Goal: Task Accomplishment & Management: Manage account settings

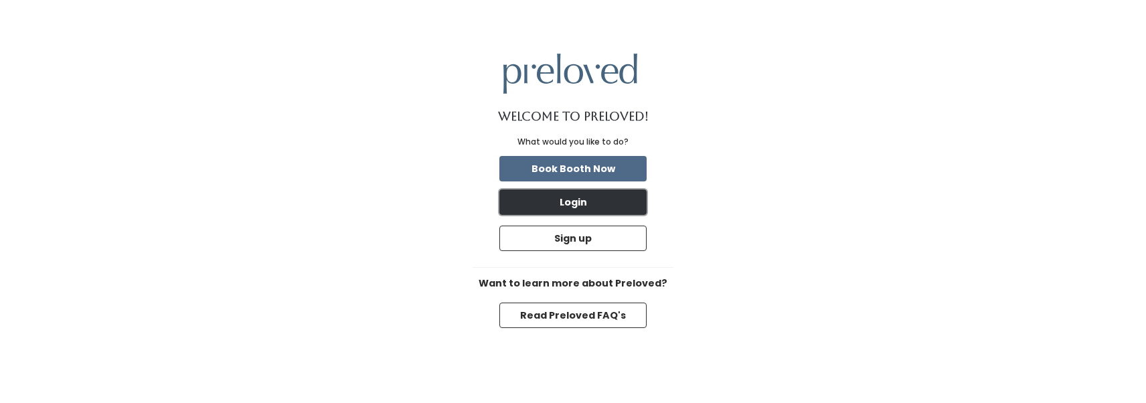
click at [583, 199] on button "Login" at bounding box center [572, 201] width 147 height 25
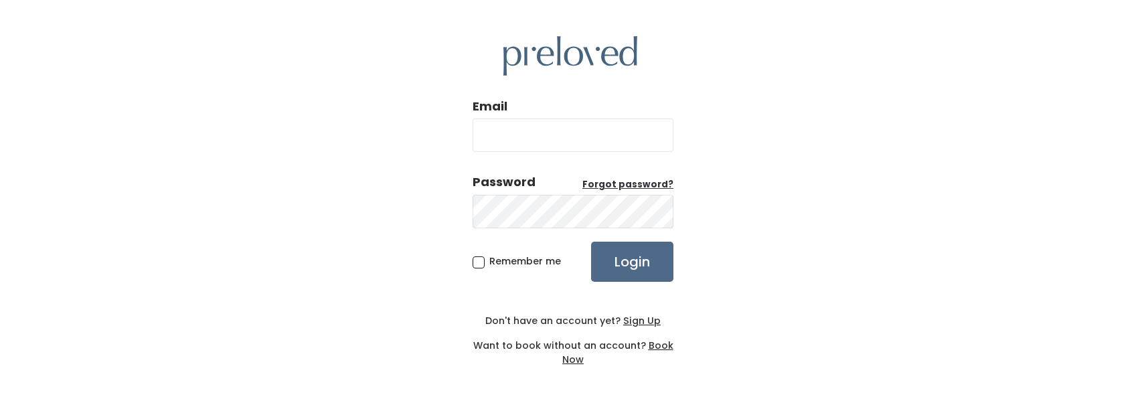
click at [552, 129] on input "Email" at bounding box center [573, 134] width 201 height 33
type input "[EMAIL_ADDRESS][DOMAIN_NAME]"
click at [591, 242] on input "Login" at bounding box center [632, 262] width 82 height 40
